Goal: Task Accomplishment & Management: Manage account settings

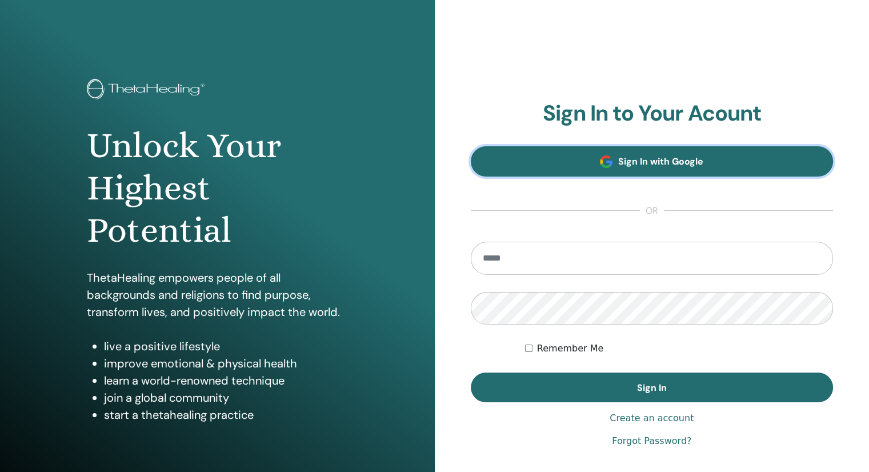
click at [729, 160] on link "Sign In with Google" at bounding box center [652, 161] width 363 height 30
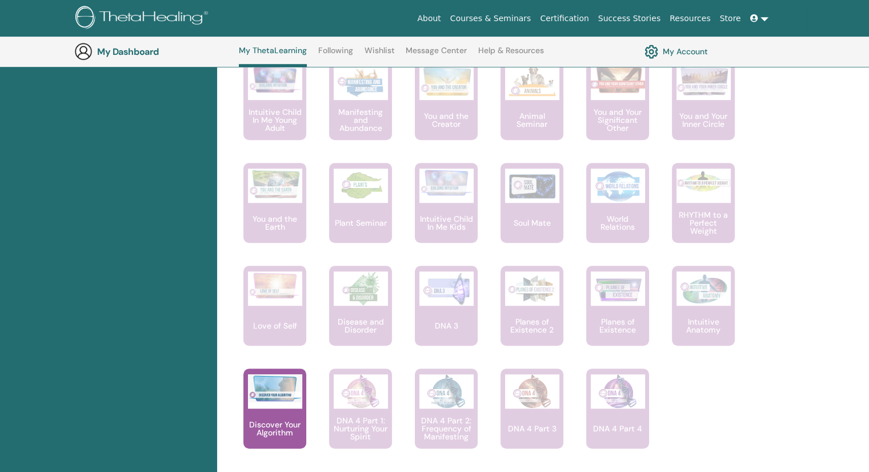
scroll to position [280, 0]
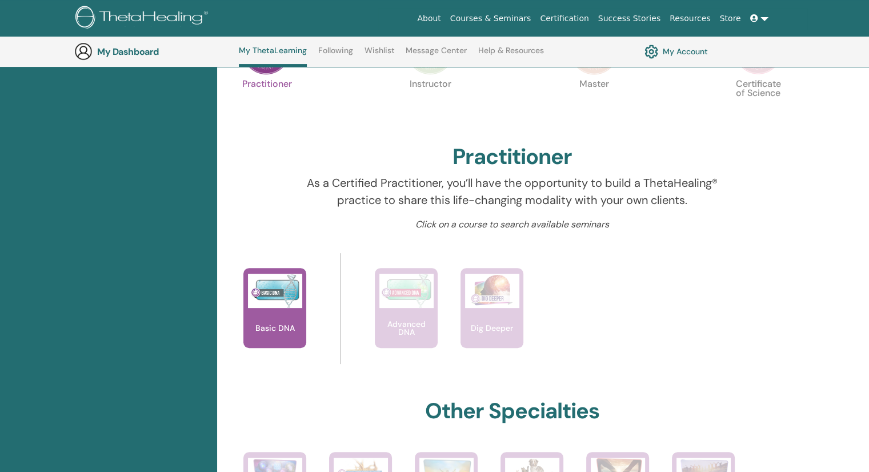
click at [674, 53] on link "My Account" at bounding box center [675, 51] width 63 height 19
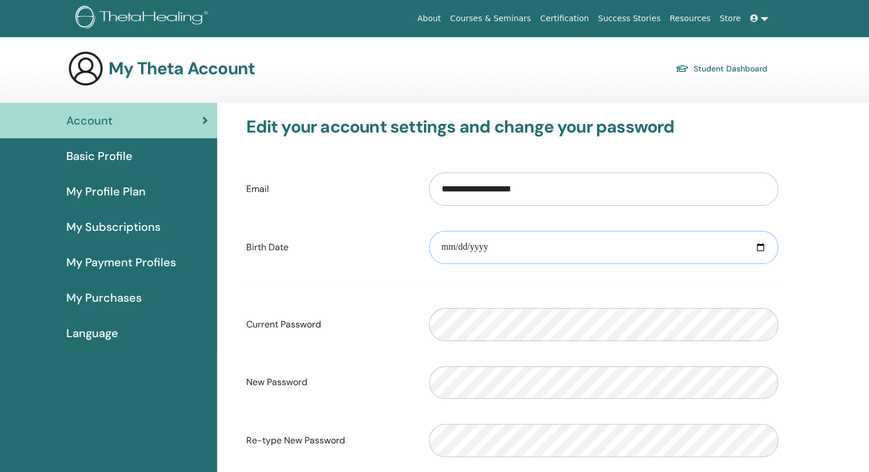
click at [505, 247] on input "**********" at bounding box center [603, 247] width 349 height 33
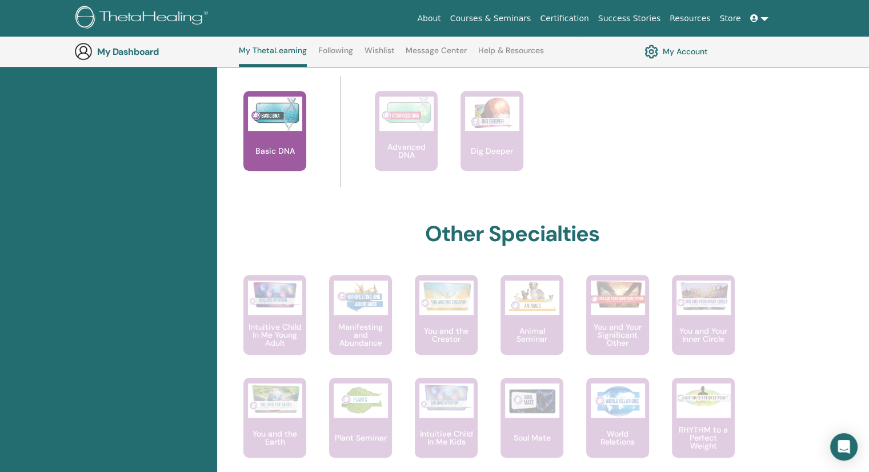
scroll to position [405, 0]
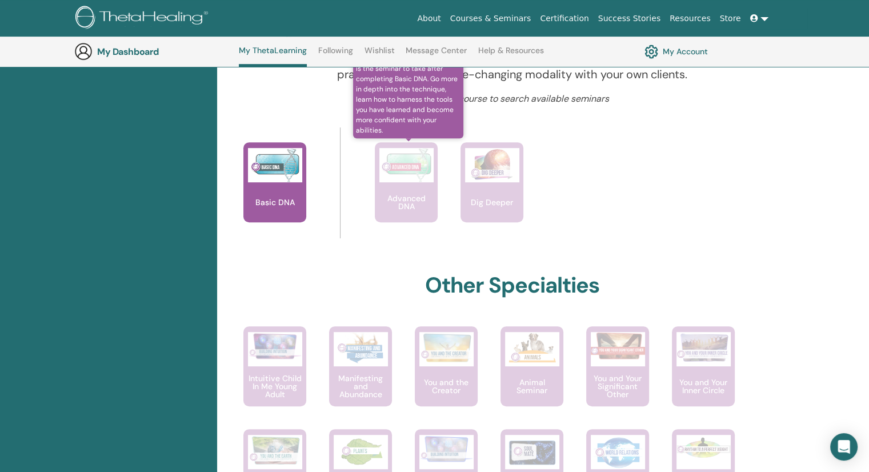
click at [409, 167] on img at bounding box center [406, 165] width 54 height 34
